Goal: Transaction & Acquisition: Purchase product/service

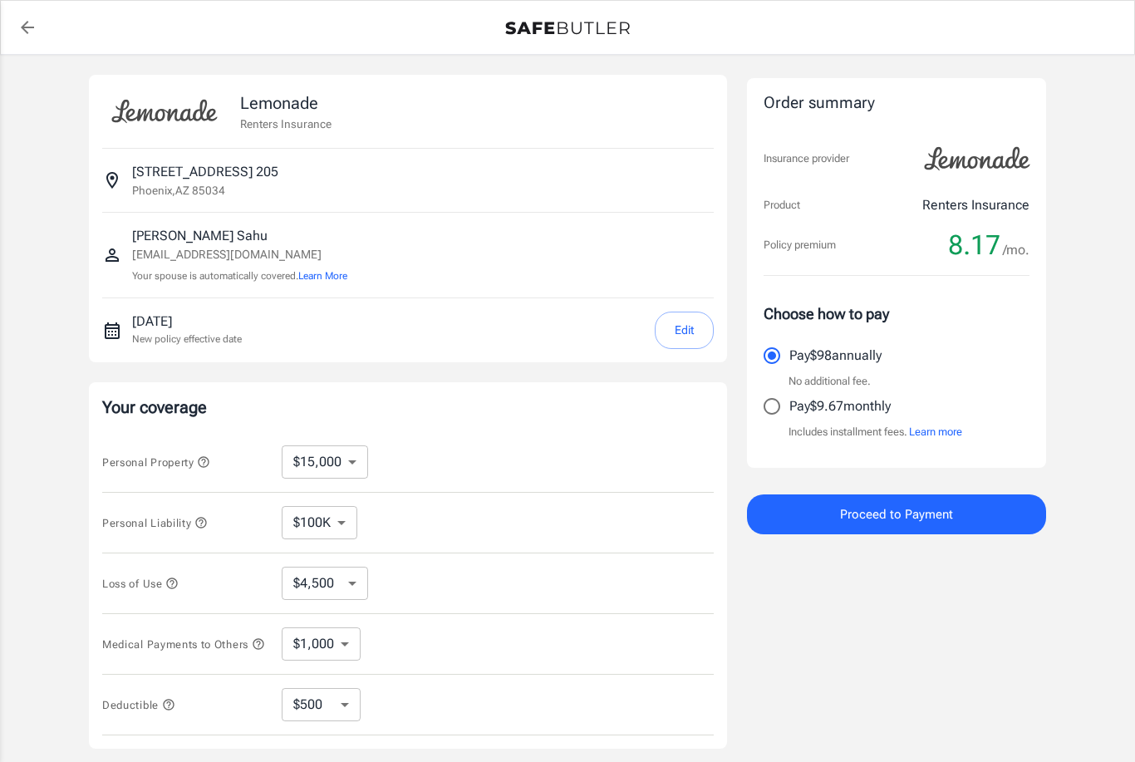
select select "15000"
select select "500"
click at [447, 475] on div "Personal Property $10,000 $15,000 $20,000 $25,000 $30,000 $40,000 $50,000 $100K…" at bounding box center [408, 462] width 612 height 61
click at [867, 734] on div "Order summary Insurance provider Product Renters Insurance Policy premium 8.17 …" at bounding box center [896, 497] width 299 height 845
click at [843, 516] on span "Proceed to Payment" at bounding box center [896, 515] width 113 height 22
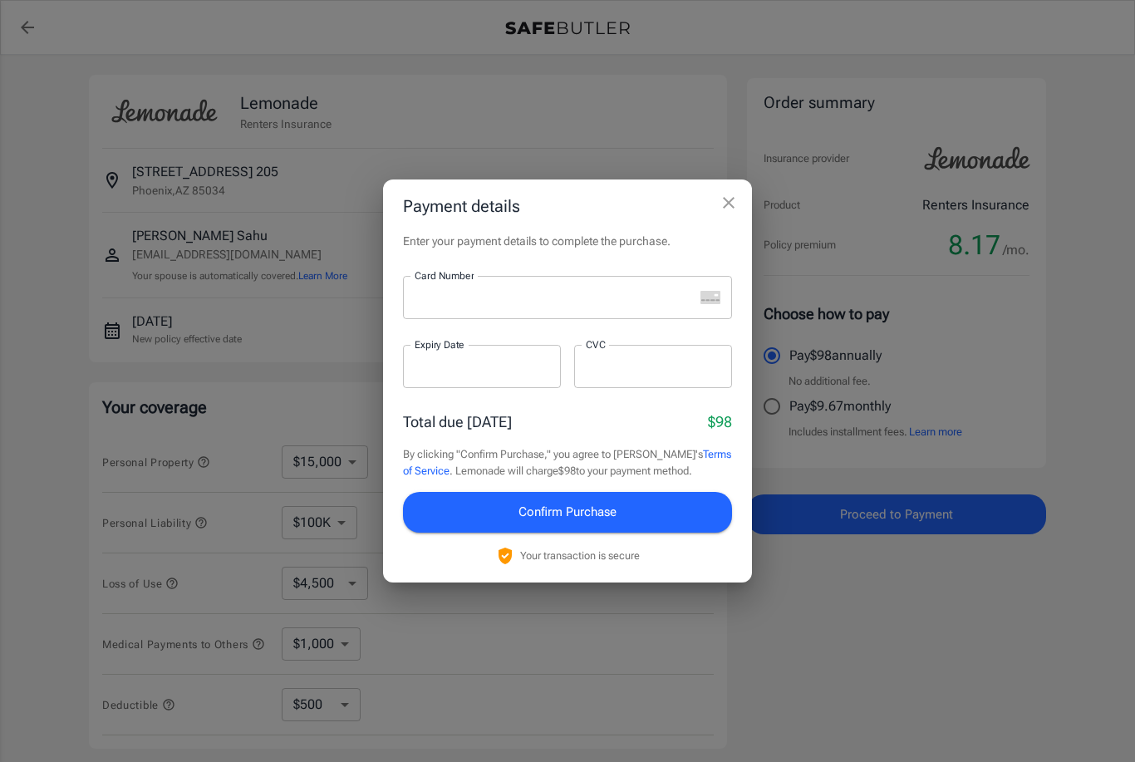
click at [607, 285] on div at bounding box center [548, 297] width 291 height 43
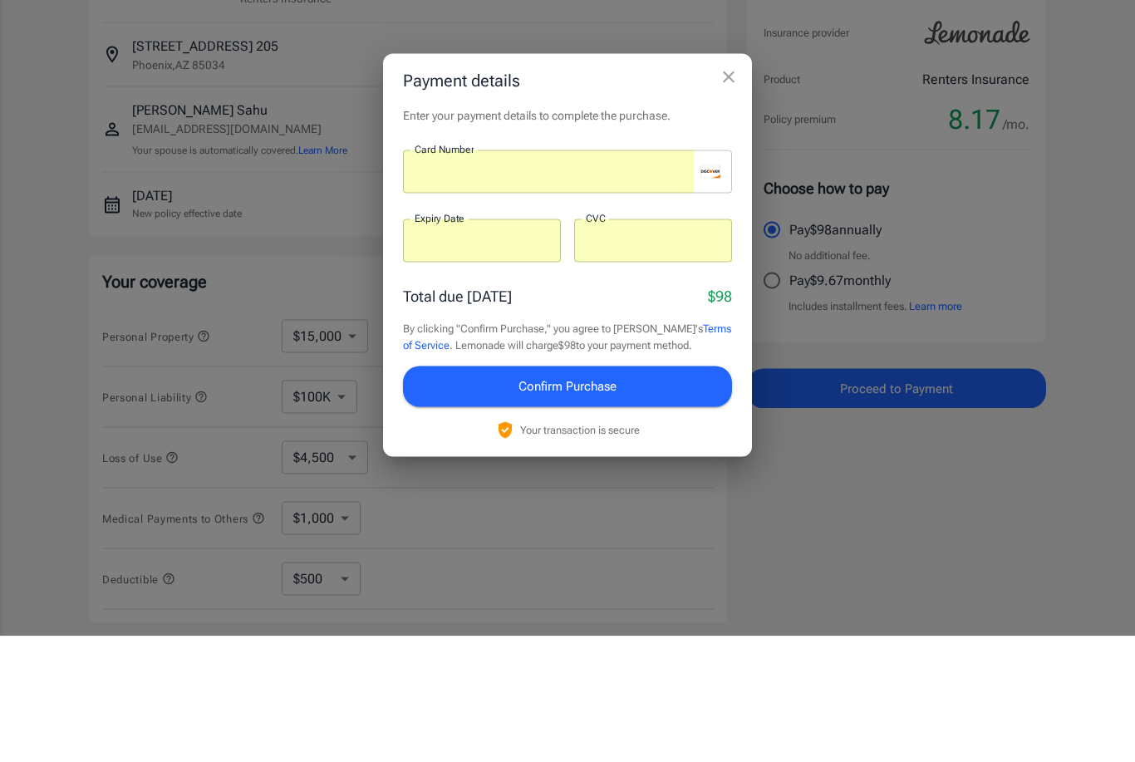
scroll to position [126, 0]
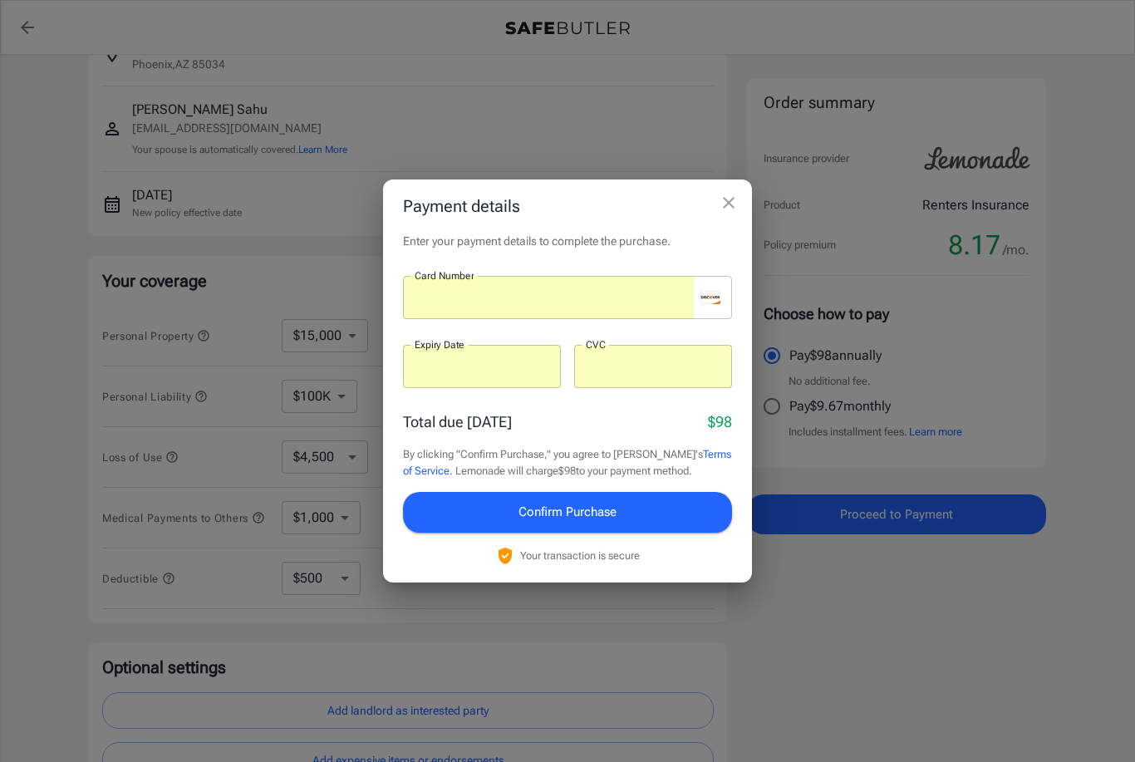
click at [559, 493] on button "Confirm Purchase" at bounding box center [567, 512] width 329 height 40
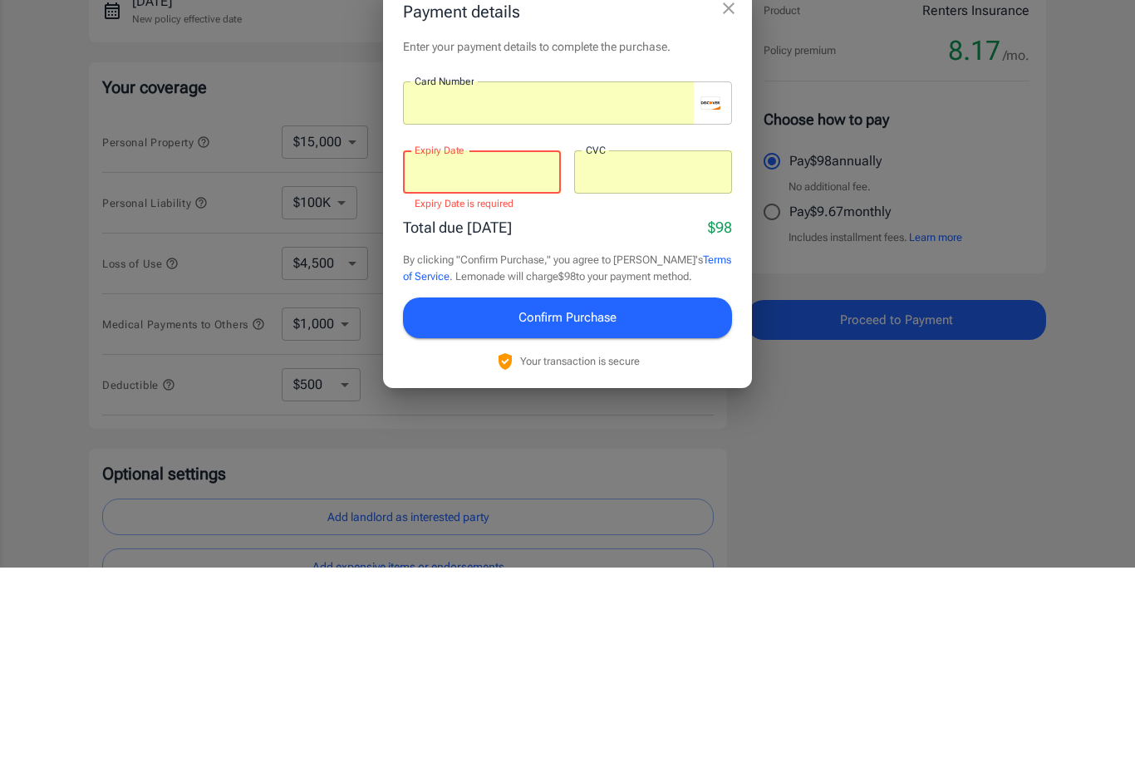
scroll to position [298, 0]
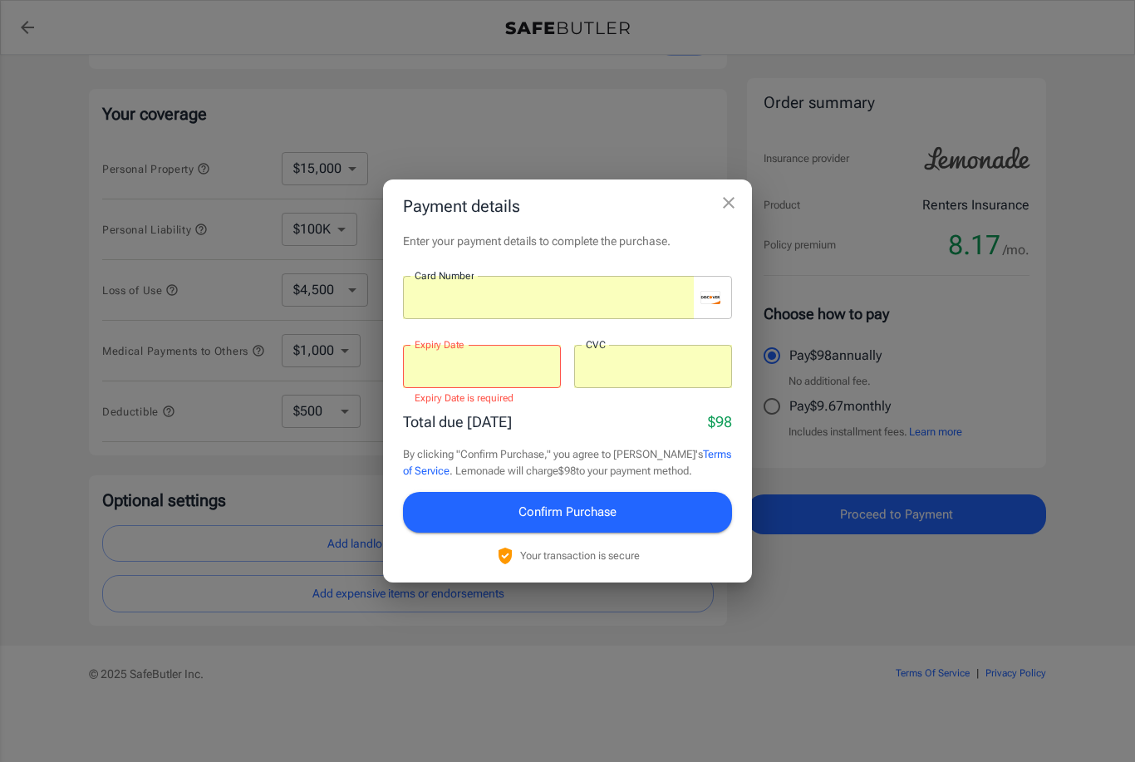
click at [570, 505] on span "Confirm Purchase" at bounding box center [568, 512] width 98 height 22
click at [527, 377] on div at bounding box center [482, 366] width 158 height 43
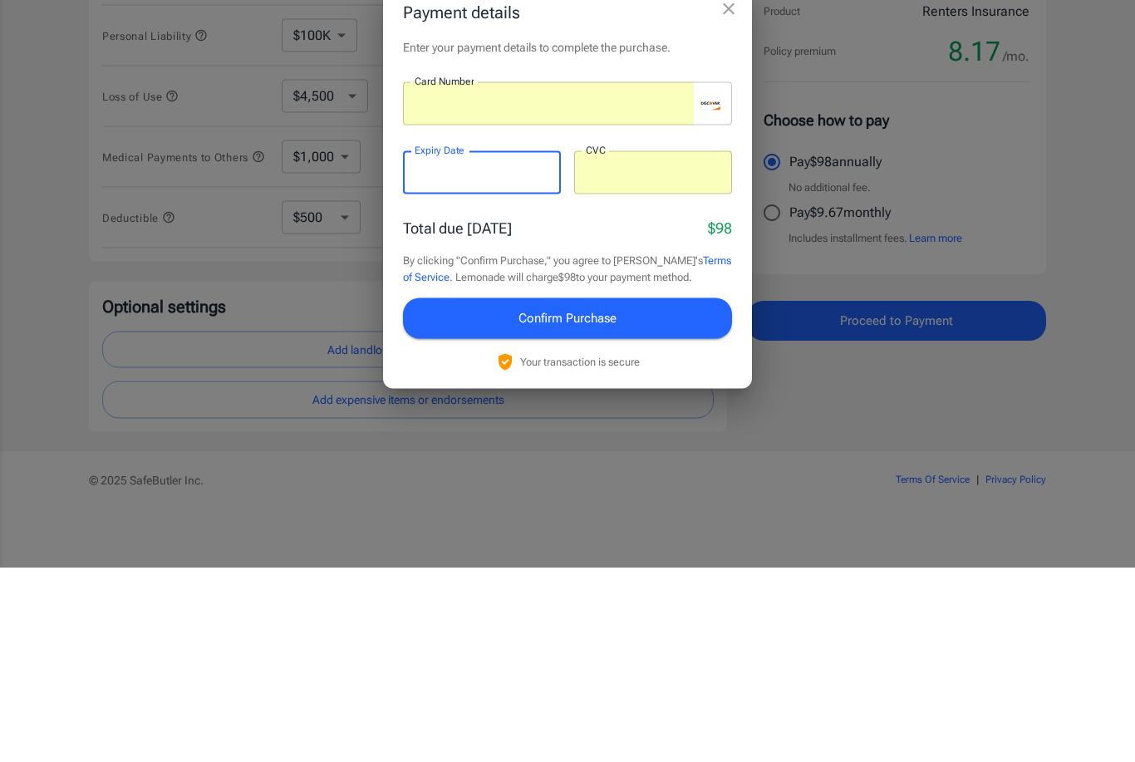
click at [659, 492] on button "Confirm Purchase" at bounding box center [567, 512] width 329 height 40
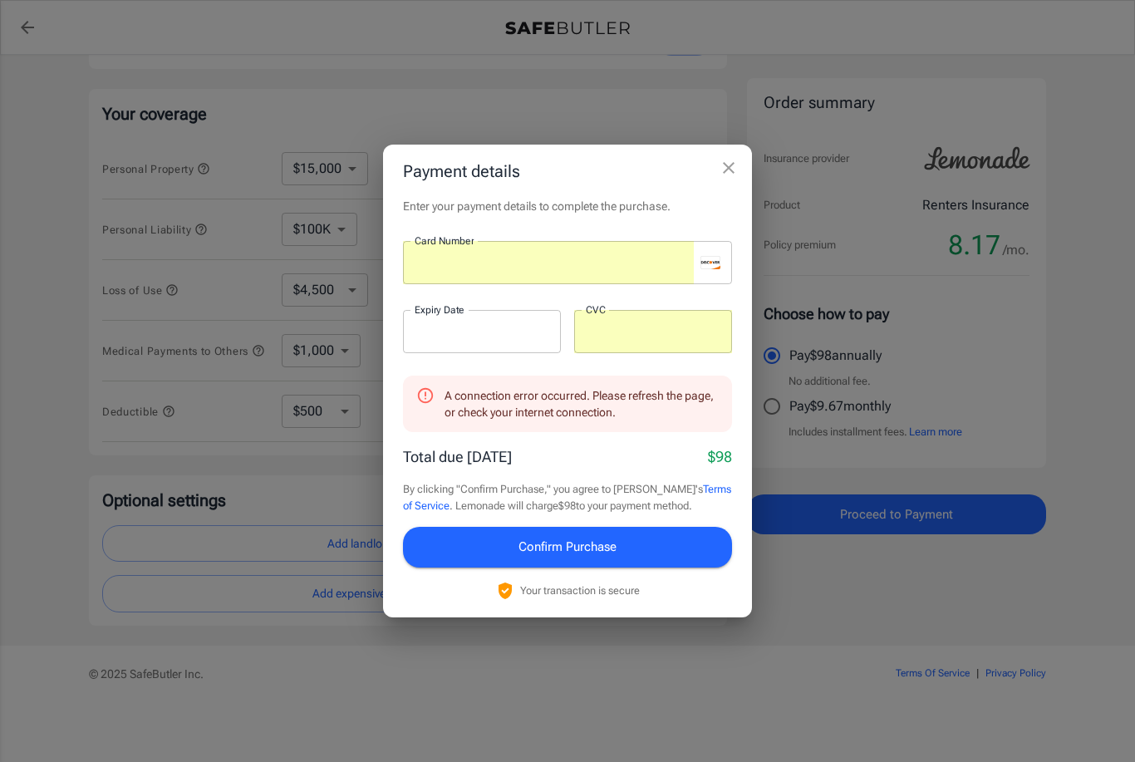
click at [733, 168] on icon "close" at bounding box center [729, 168] width 20 height 20
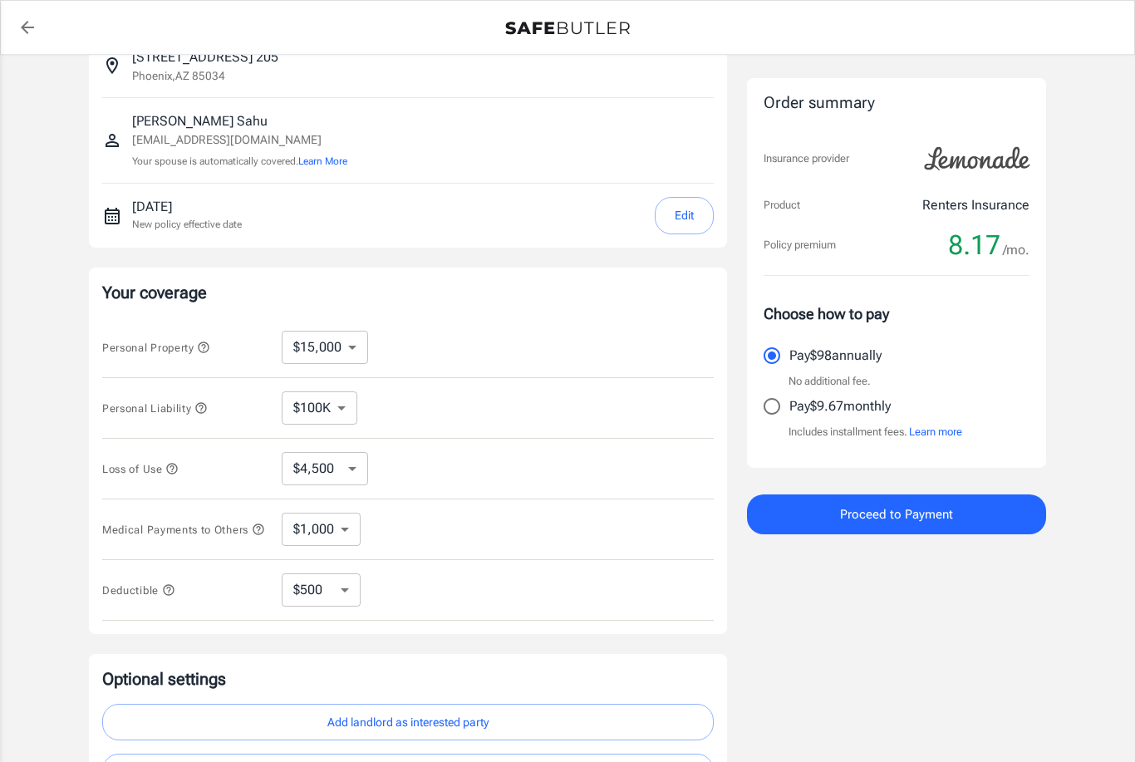
scroll to position [0, 0]
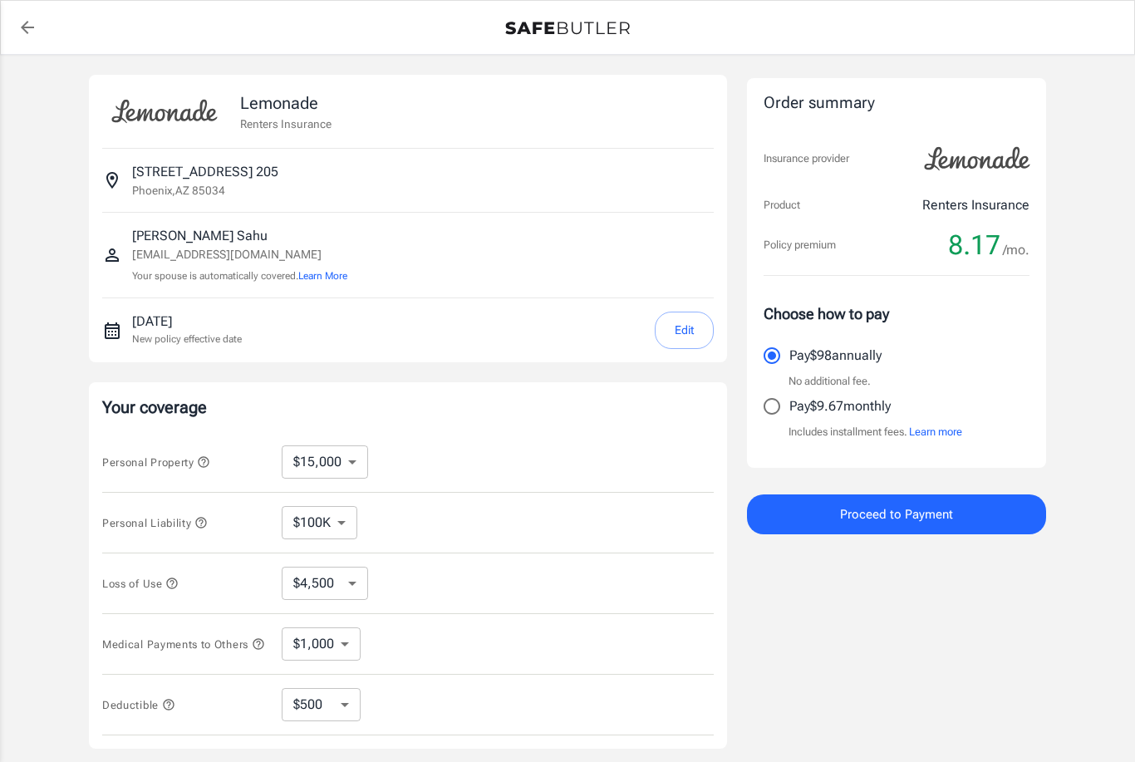
select select "15000"
select select "500"
click at [571, 27] on img at bounding box center [567, 28] width 125 height 13
